Goal: Book appointment/travel/reservation

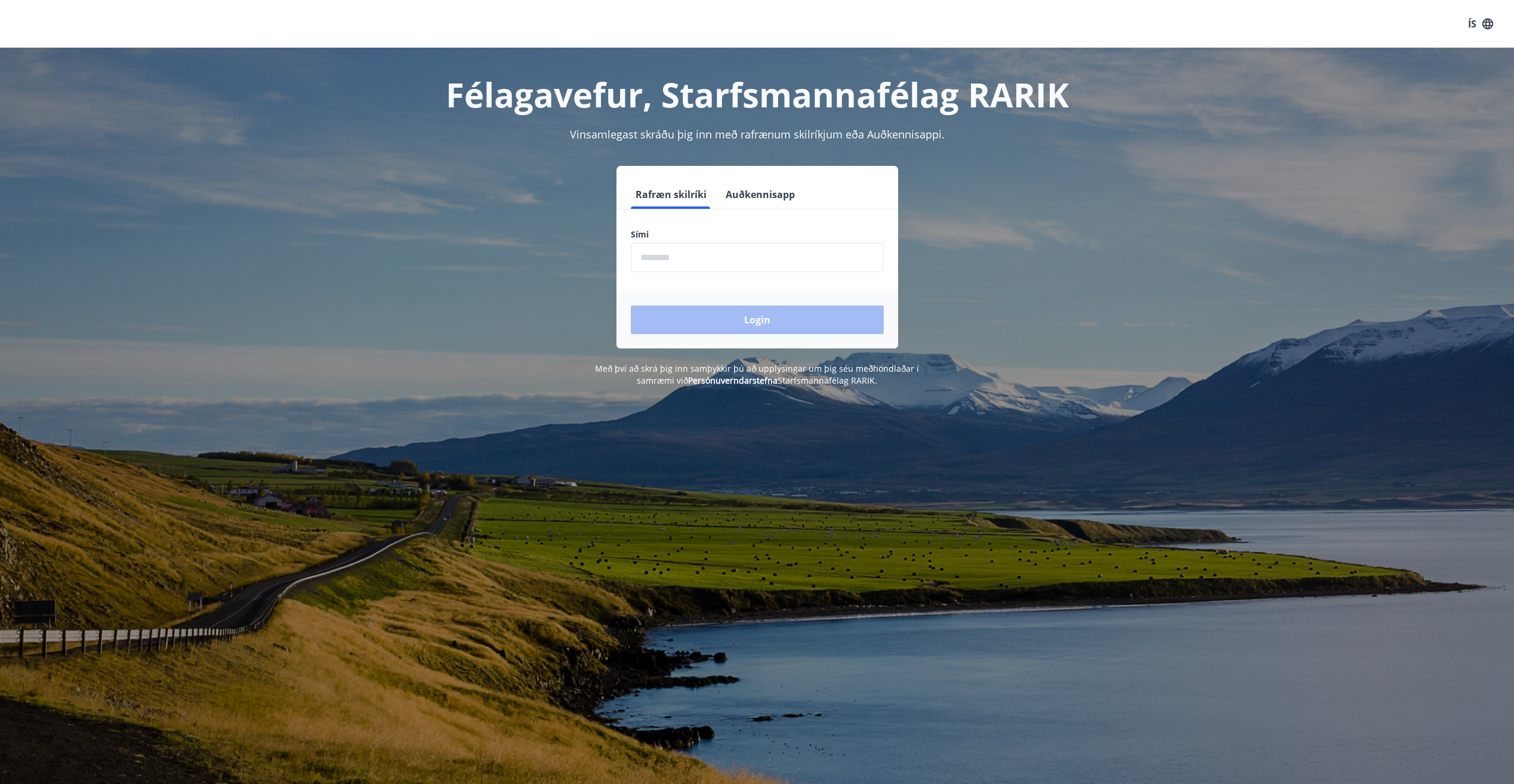
click at [723, 233] on label "Sími" at bounding box center [757, 234] width 253 height 12
click at [715, 254] on input "phone" at bounding box center [757, 258] width 253 height 29
type input "********"
click at [717, 321] on button "Login" at bounding box center [757, 319] width 253 height 29
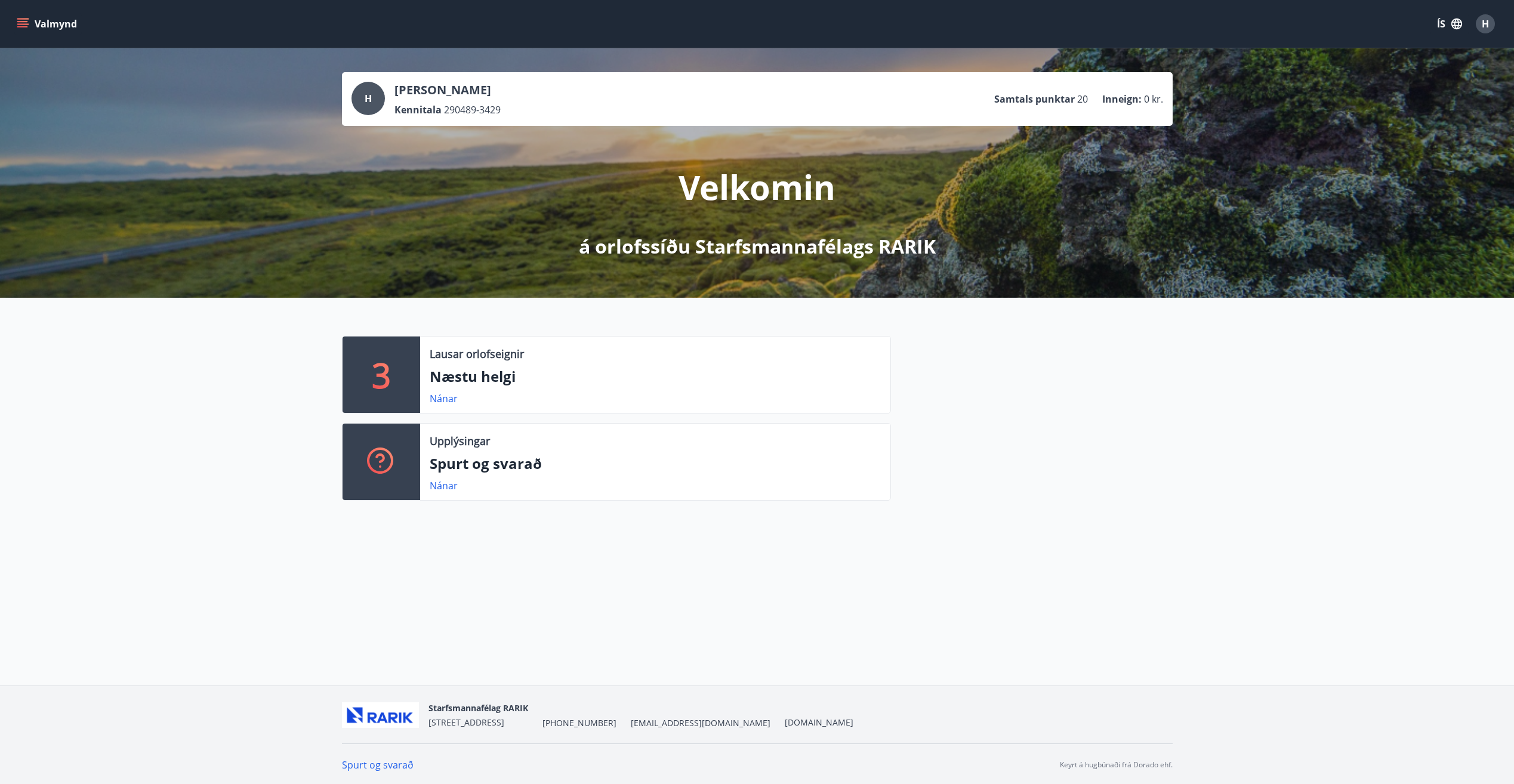
click at [402, 370] on div "3" at bounding box center [381, 375] width 77 height 76
click at [388, 370] on p "3" at bounding box center [381, 375] width 19 height 45
click at [435, 402] on link "Nánar" at bounding box center [443, 398] width 28 height 13
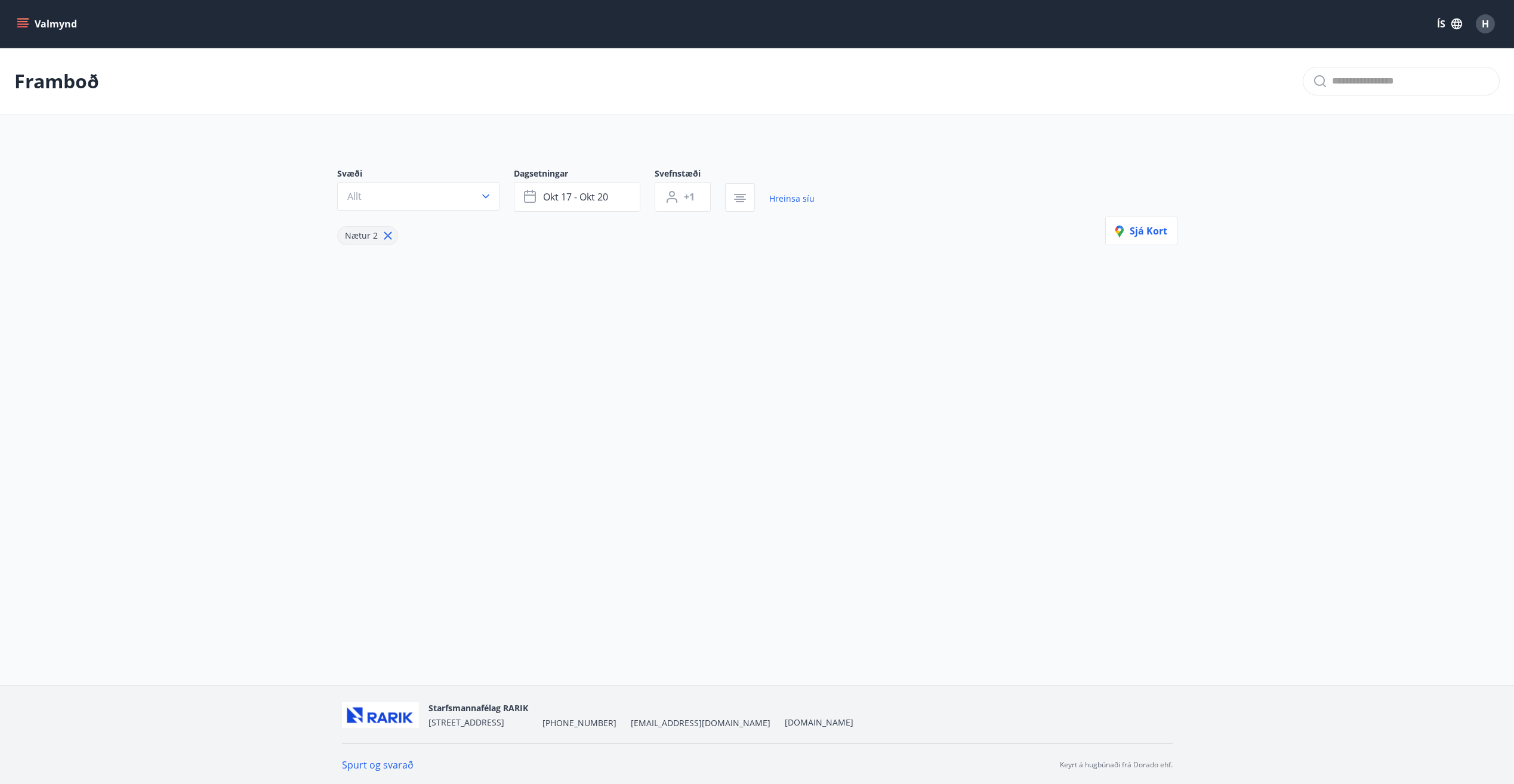
type input "*"
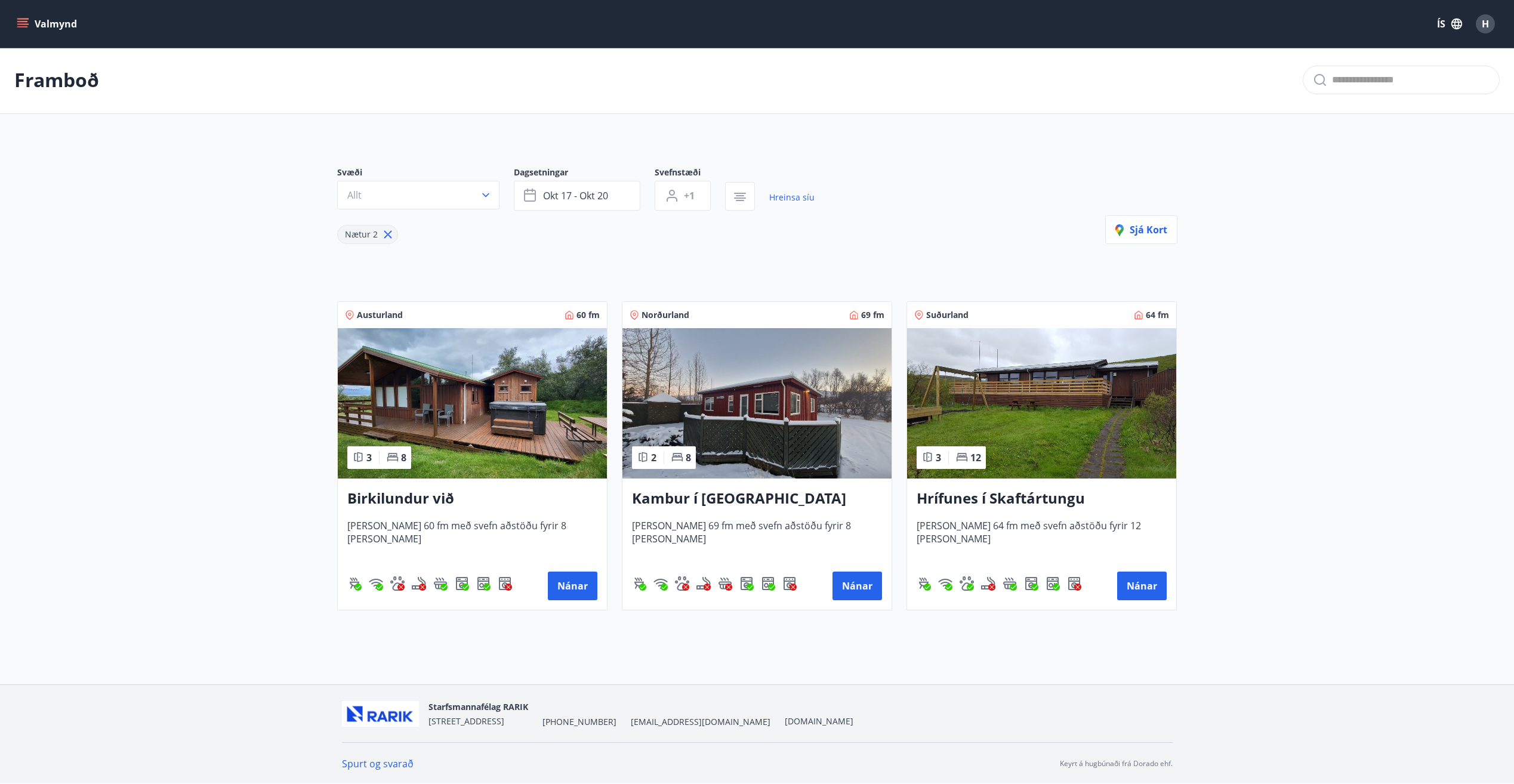
scroll to position [2, 0]
click at [62, 20] on button "Valmynd" at bounding box center [49, 23] width 68 height 22
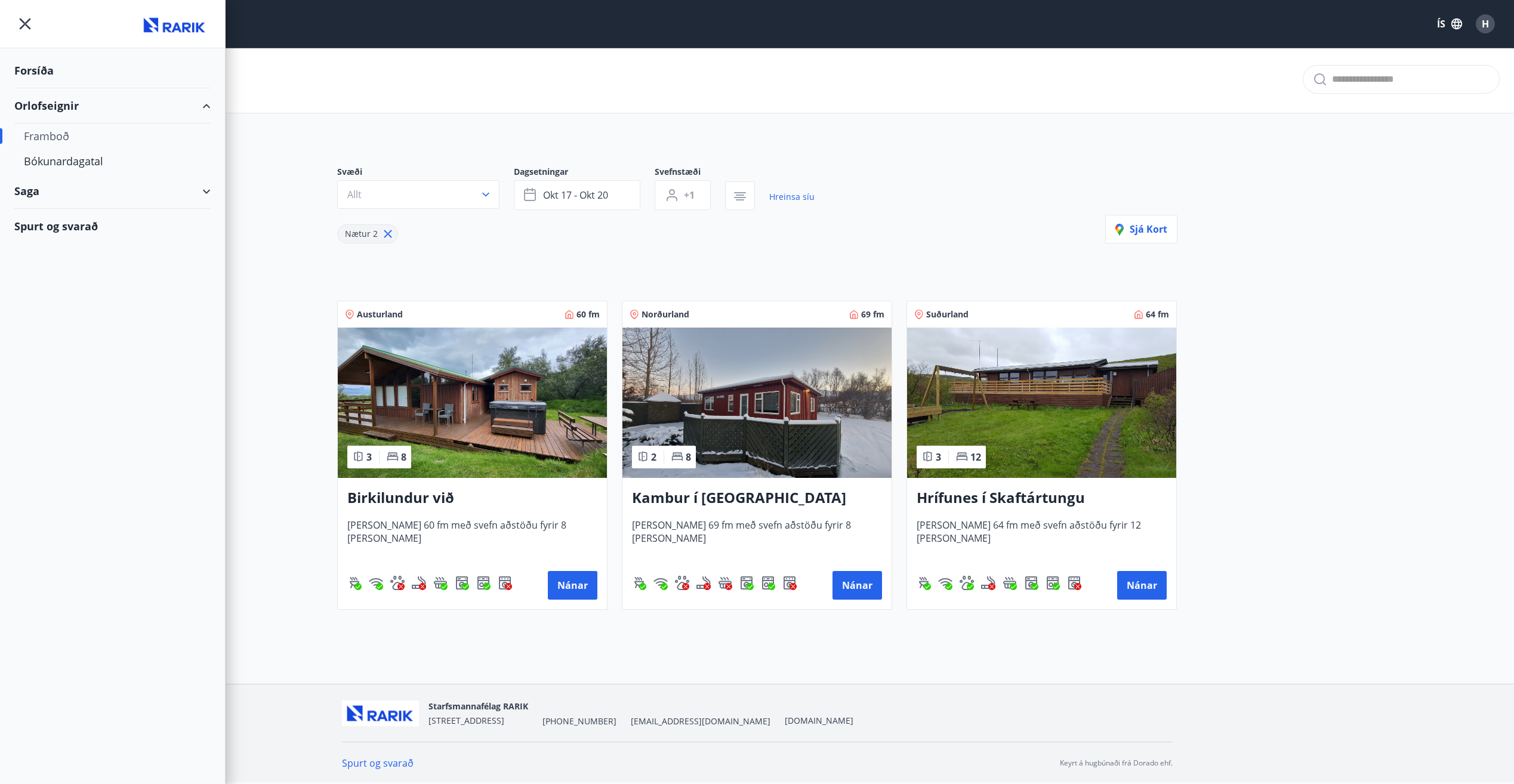
click at [24, 19] on icon "menu" at bounding box center [25, 23] width 22 height 22
